Goal: Task Accomplishment & Management: Use online tool/utility

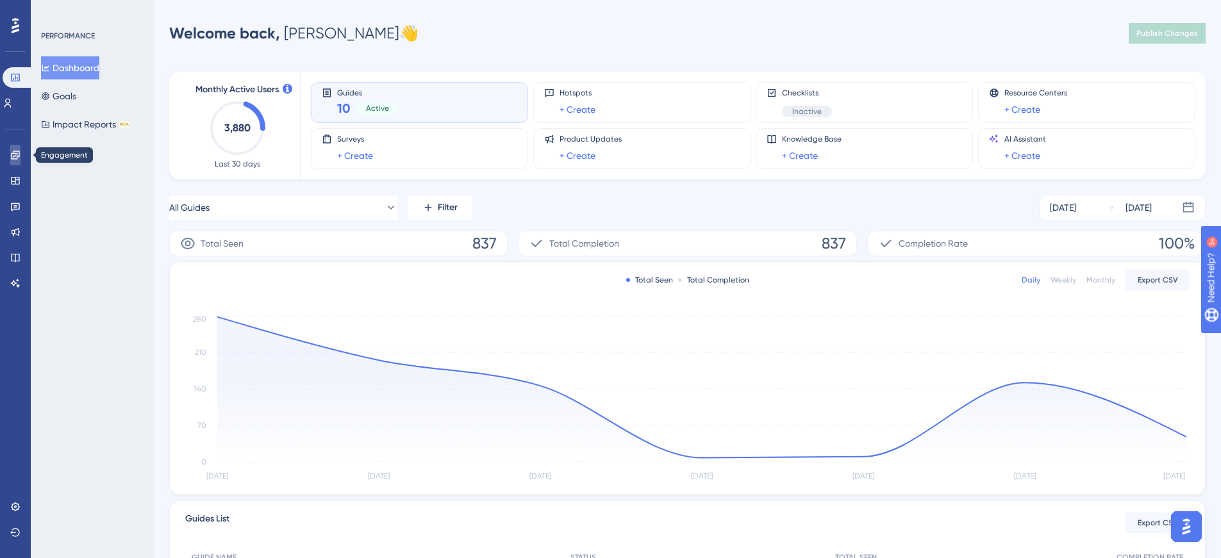
click at [13, 154] on icon at bounding box center [15, 155] width 10 height 10
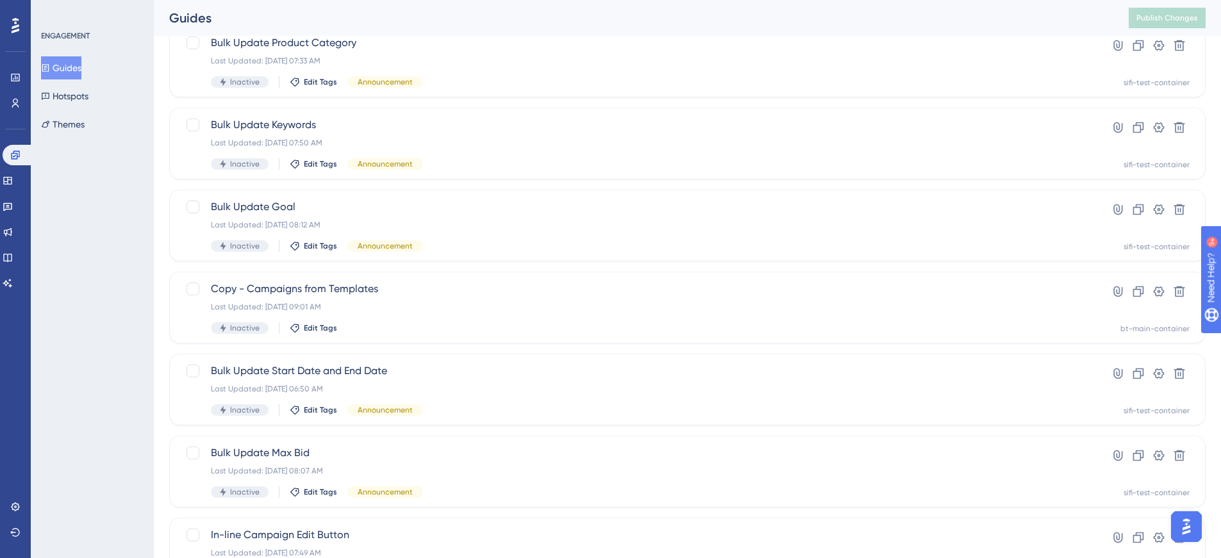
scroll to position [341, 0]
click at [342, 285] on span "Copy - Campaigns from Templates" at bounding box center [636, 286] width 850 height 15
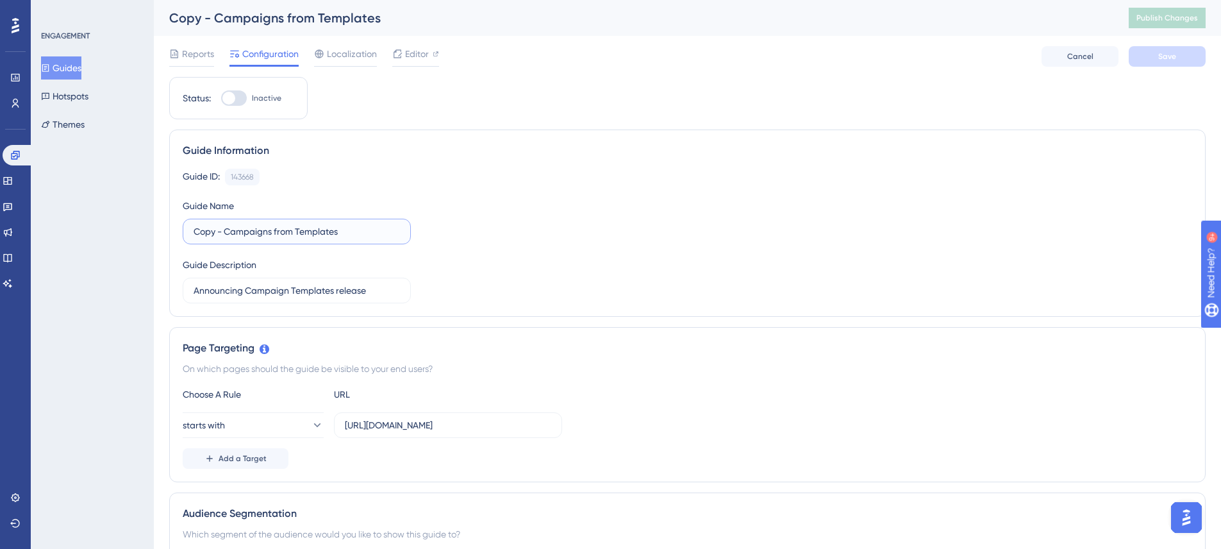
drag, startPoint x: 347, startPoint y: 230, endPoint x: 186, endPoint y: 235, distance: 160.9
click at [186, 235] on label "Copy - Campaigns from Templates" at bounding box center [297, 232] width 228 height 26
type input "New password requirements"
click at [415, 173] on div "Guide ID: 143668 Copy" at bounding box center [687, 177] width 1009 height 17
click at [1189, 54] on button "Save" at bounding box center [1166, 56] width 77 height 21
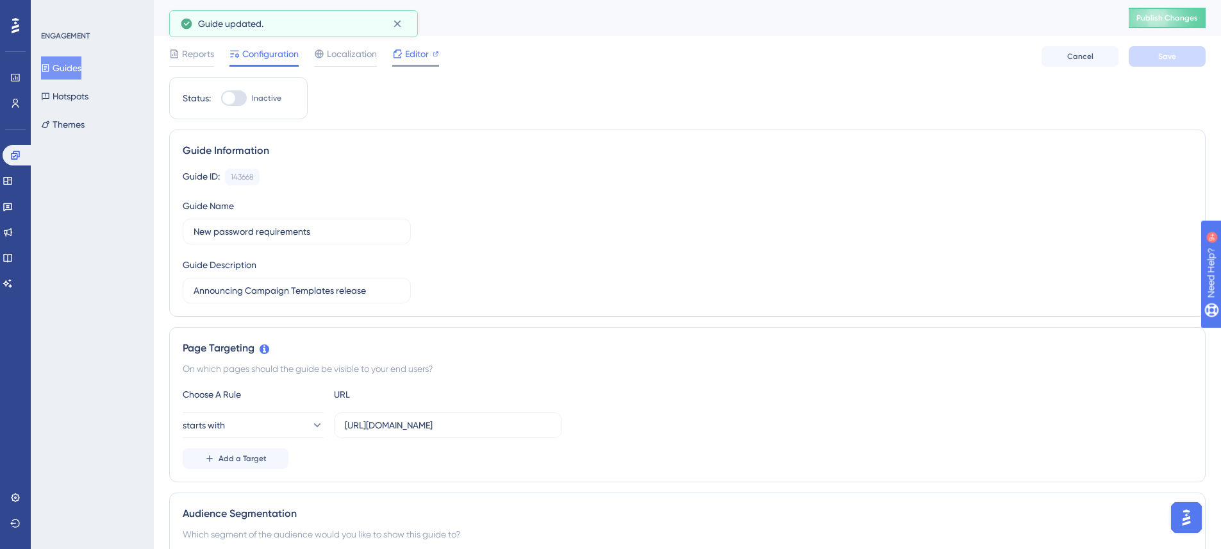
click at [401, 57] on icon at bounding box center [397, 54] width 10 height 10
